Goal: Browse casually

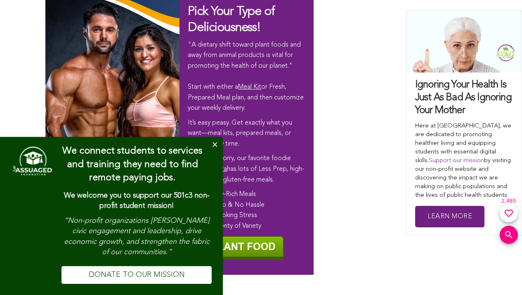
scroll to position [4996, 0]
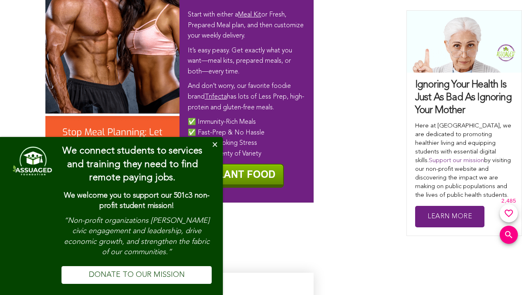
click at [364, 99] on div "Pick Your Type of Deliciousness! "A dietary shift toward plant foods and away f…" at bounding box center [260, 56] width 431 height 292
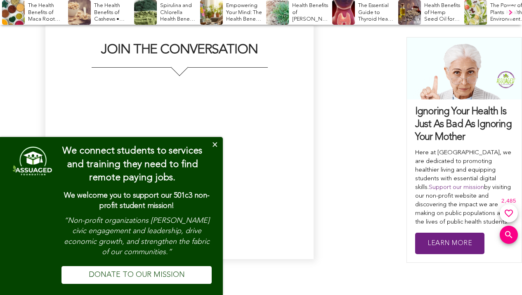
scroll to position [4500, 0]
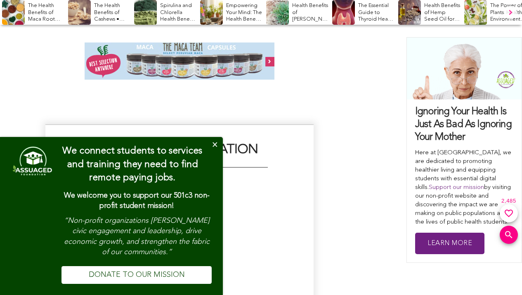
click at [218, 143] on button "Close" at bounding box center [214, 145] width 17 height 17
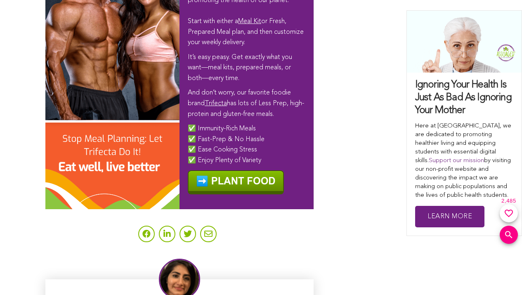
scroll to position [4996, 0]
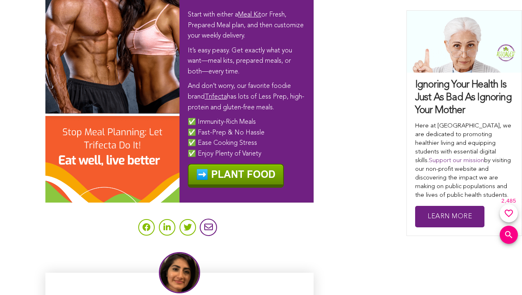
click at [207, 219] on link at bounding box center [208, 227] width 17 height 17
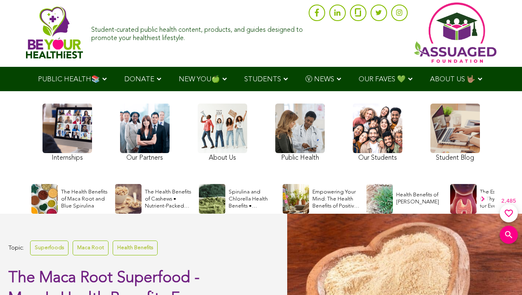
scroll to position [0, 0]
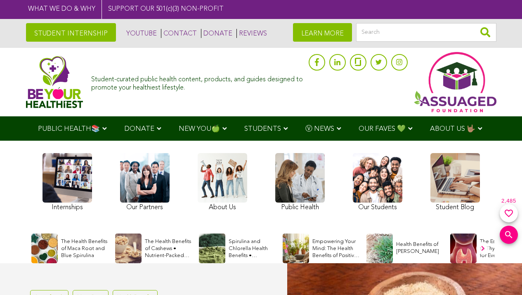
click at [286, 34] on div "STUDENT INTERNSHIP YOUTUBE CONTACT DONATE REVIEWS LEARN MORE" at bounding box center [261, 33] width 471 height 29
click at [235, 192] on link at bounding box center [223, 183] width 50 height 60
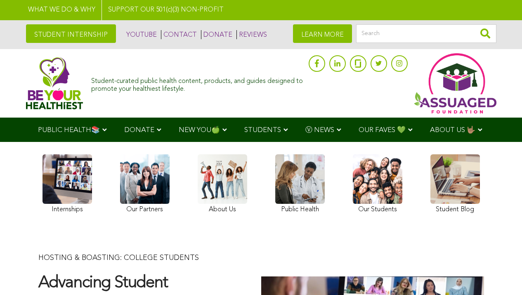
click at [372, 169] on link at bounding box center [378, 185] width 50 height 62
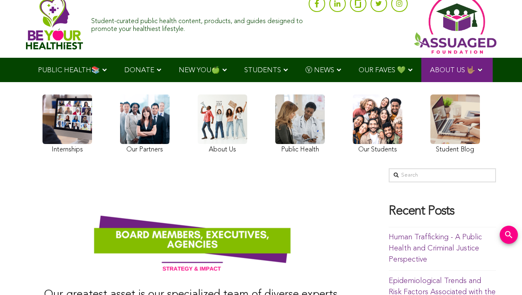
scroll to position [124, 0]
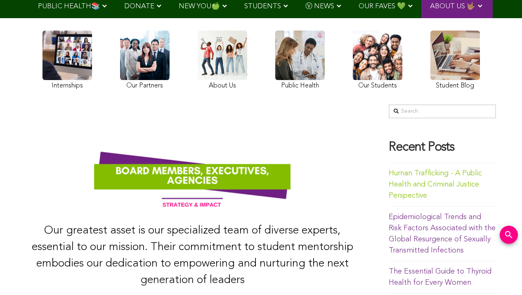
click at [447, 182] on link "Human Trafficking - A Public Health and Criminal Justice Perspective" at bounding box center [435, 185] width 93 height 30
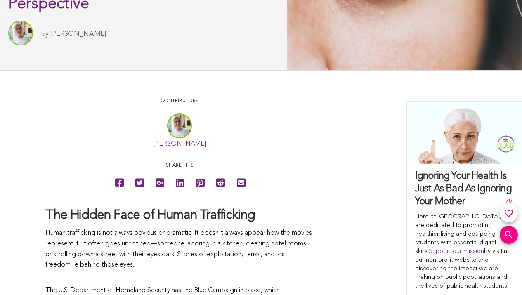
scroll to position [372, 0]
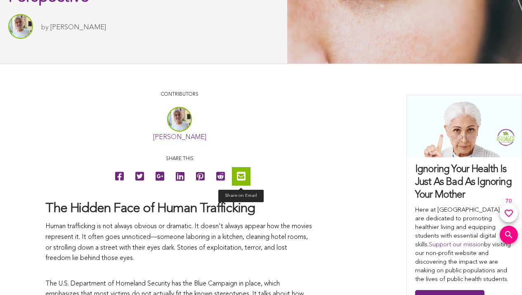
click at [240, 175] on icon at bounding box center [241, 176] width 9 height 19
